Goal: Task Accomplishment & Management: Use online tool/utility

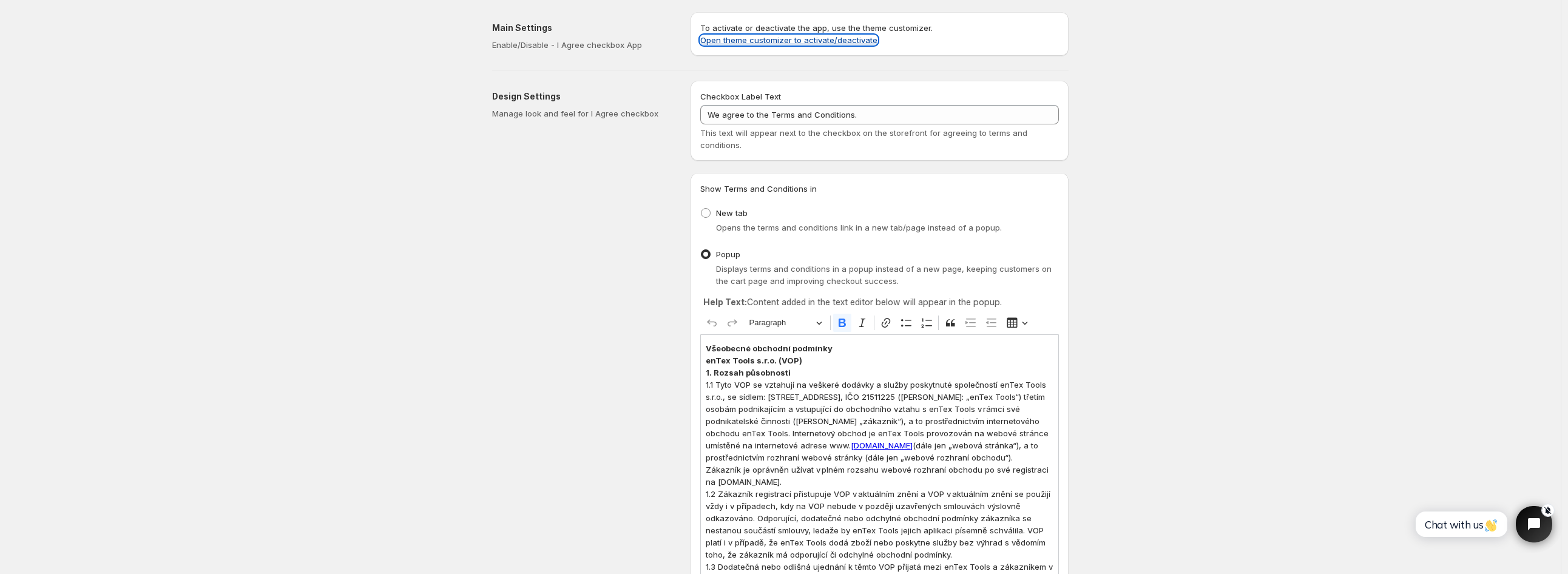
click at [771, 38] on link "Open theme customizer to activate/deactivate" at bounding box center [788, 40] width 177 height 10
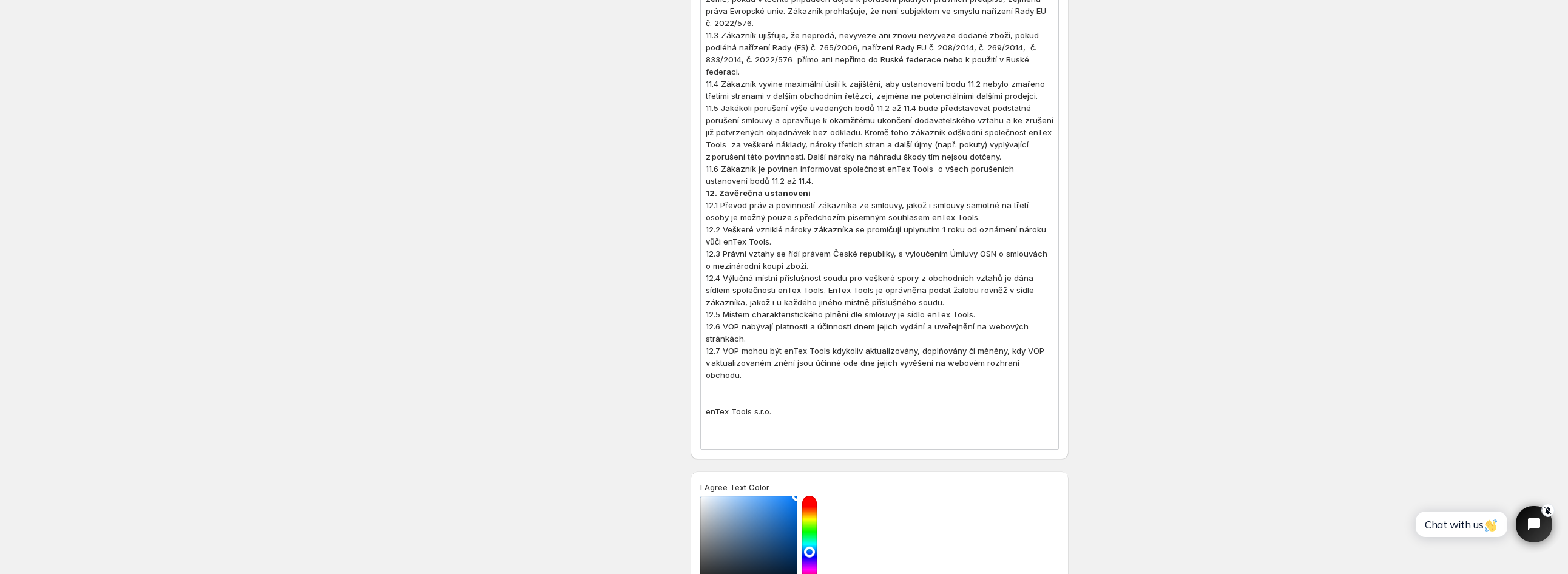
scroll to position [2940, 0]
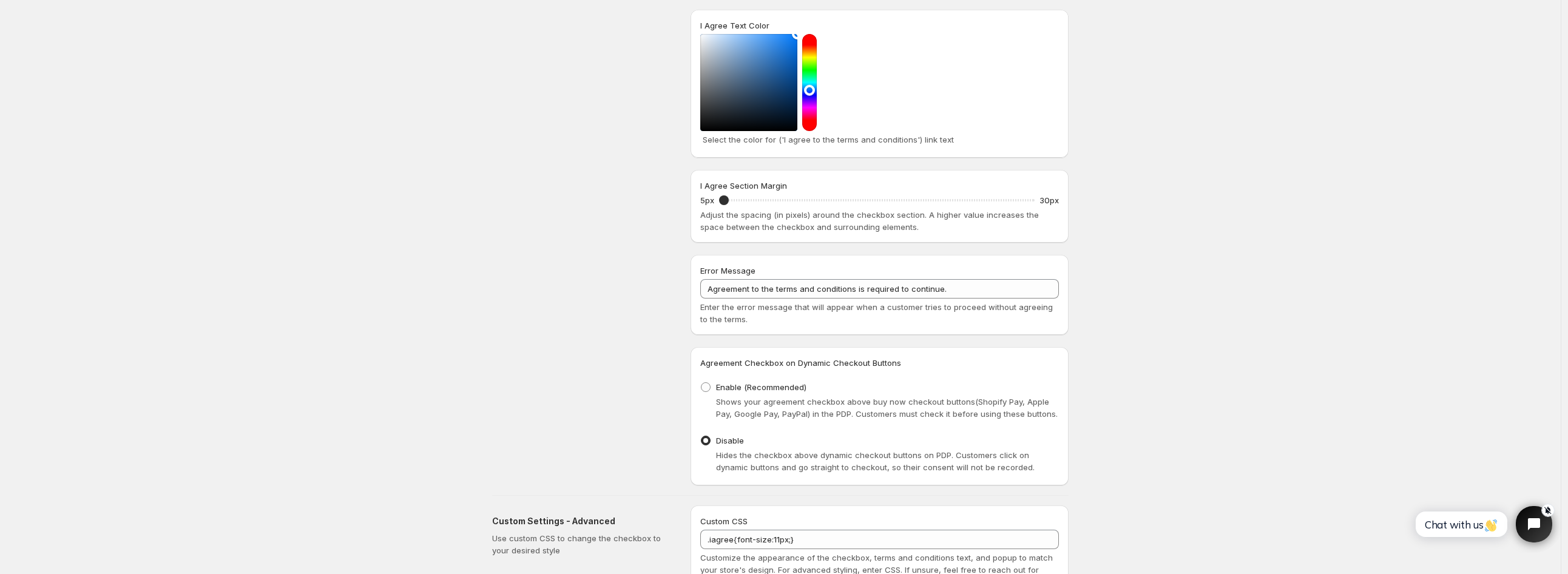
scroll to position [3479, 0]
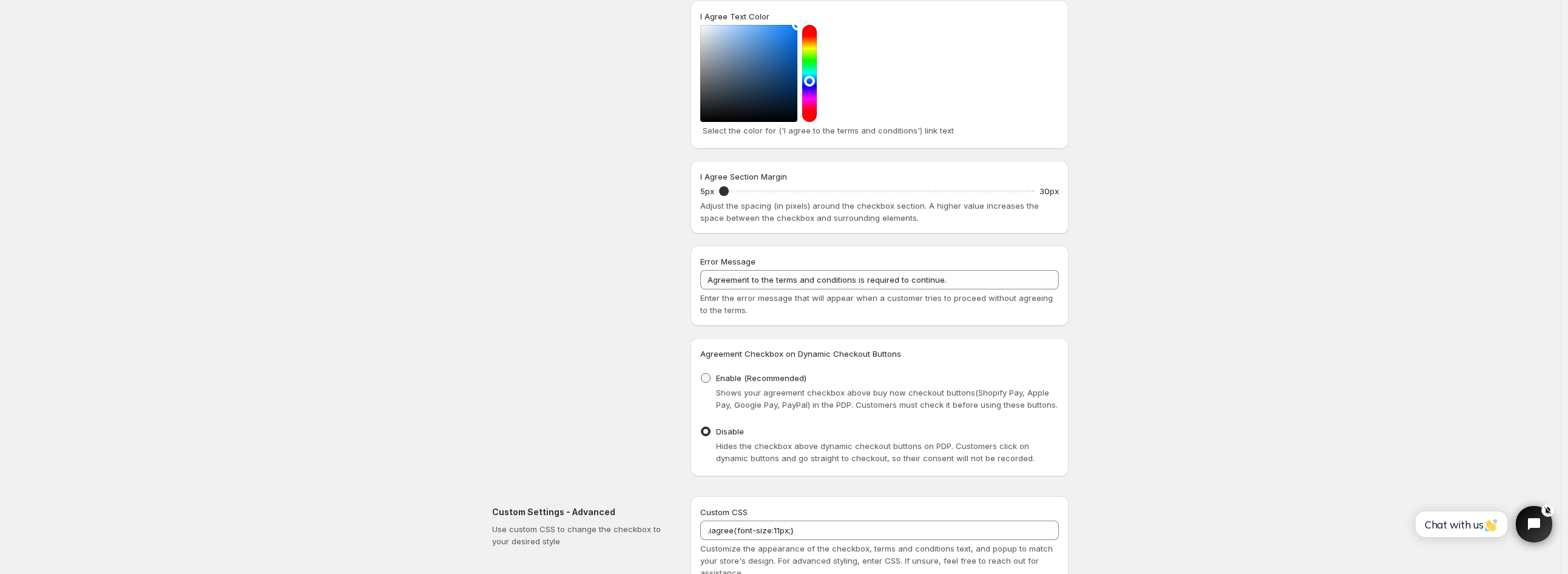
click at [705, 374] on span at bounding box center [706, 379] width 10 height 10
click at [702, 374] on input "Enable (Recommended)" at bounding box center [701, 374] width 1 height 1
radio input "true"
